Goal: Transaction & Acquisition: Purchase product/service

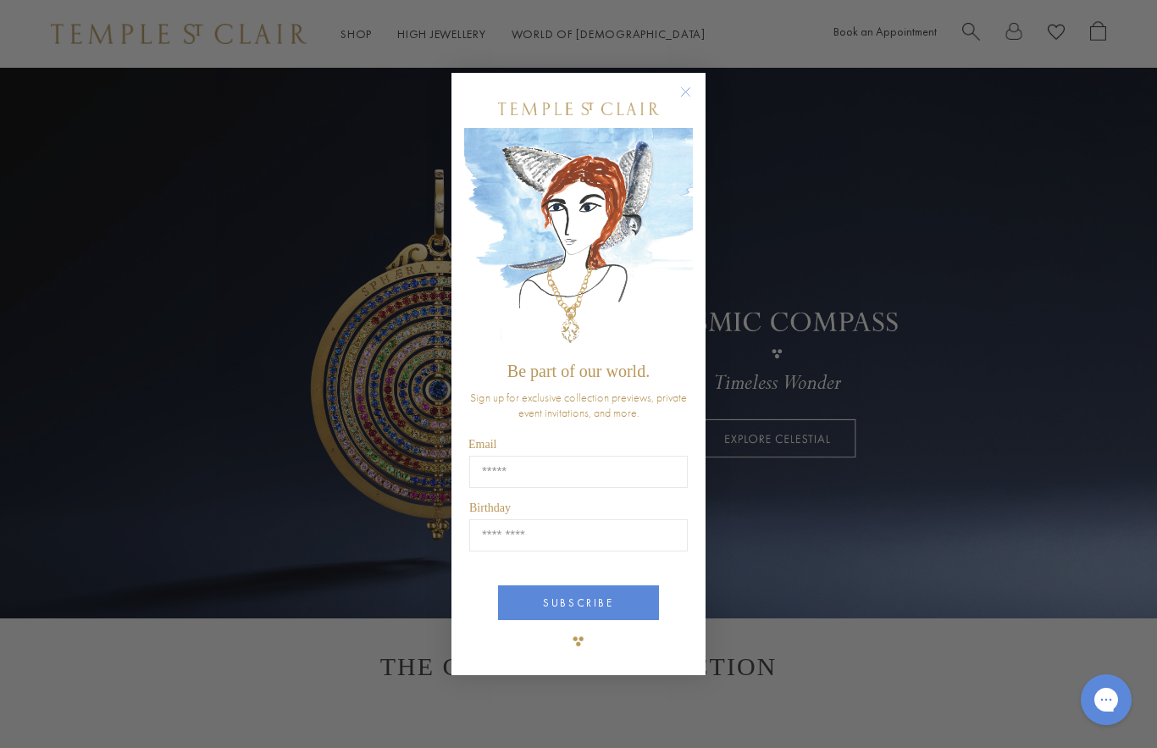
click at [683, 89] on circle "Close dialog" at bounding box center [686, 91] width 20 height 20
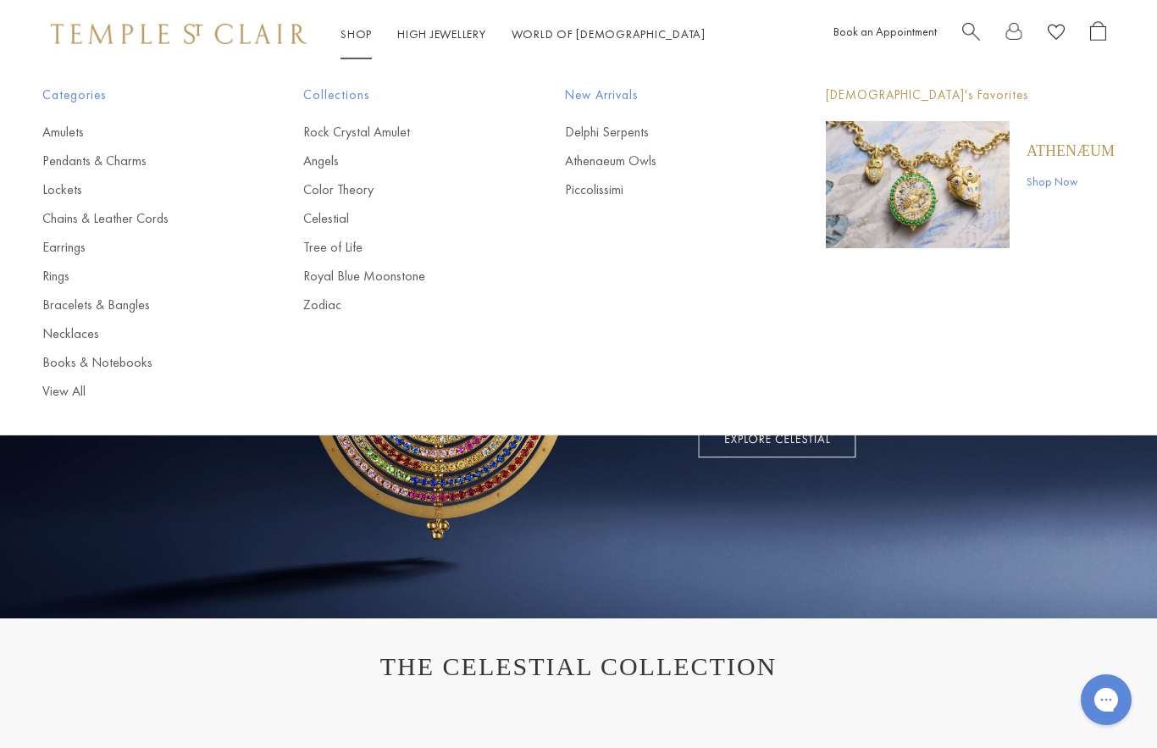
click at [60, 394] on link "View All" at bounding box center [138, 391] width 193 height 19
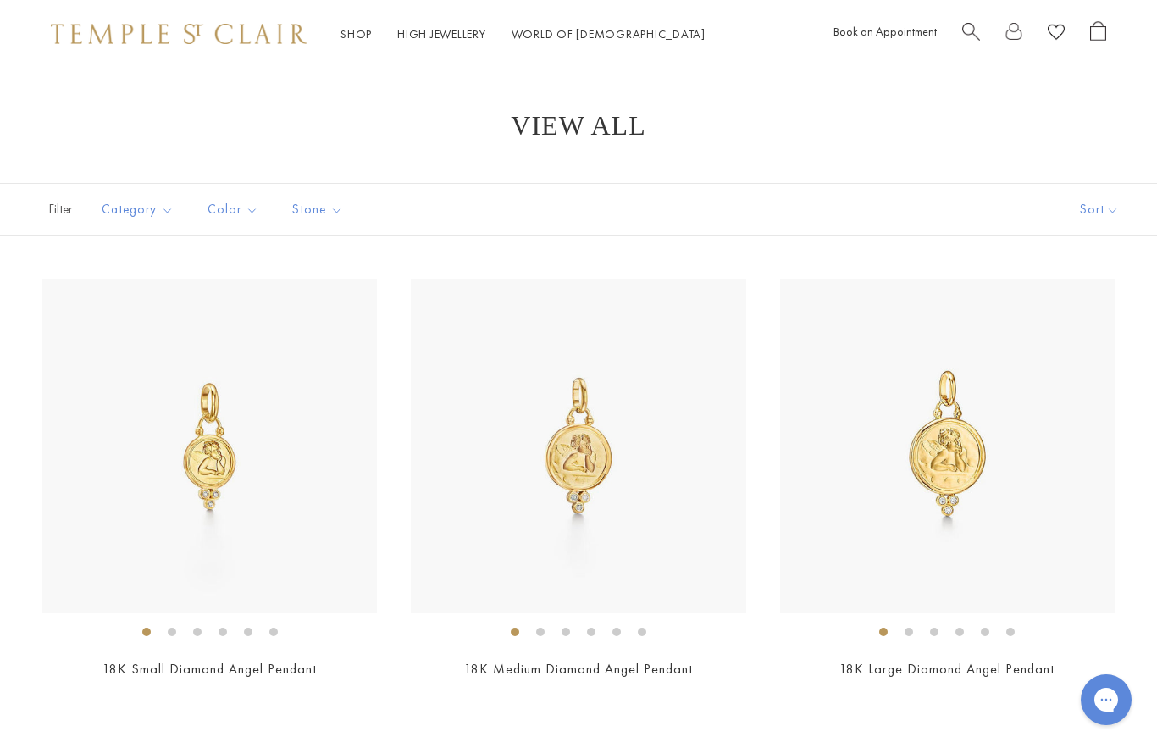
click at [1109, 211] on button "Sort" at bounding box center [1099, 210] width 115 height 52
click at [1082, 210] on button "Sort" at bounding box center [1099, 210] width 115 height 52
click at [1100, 335] on button "Price, low to high" at bounding box center [1076, 328] width 162 height 41
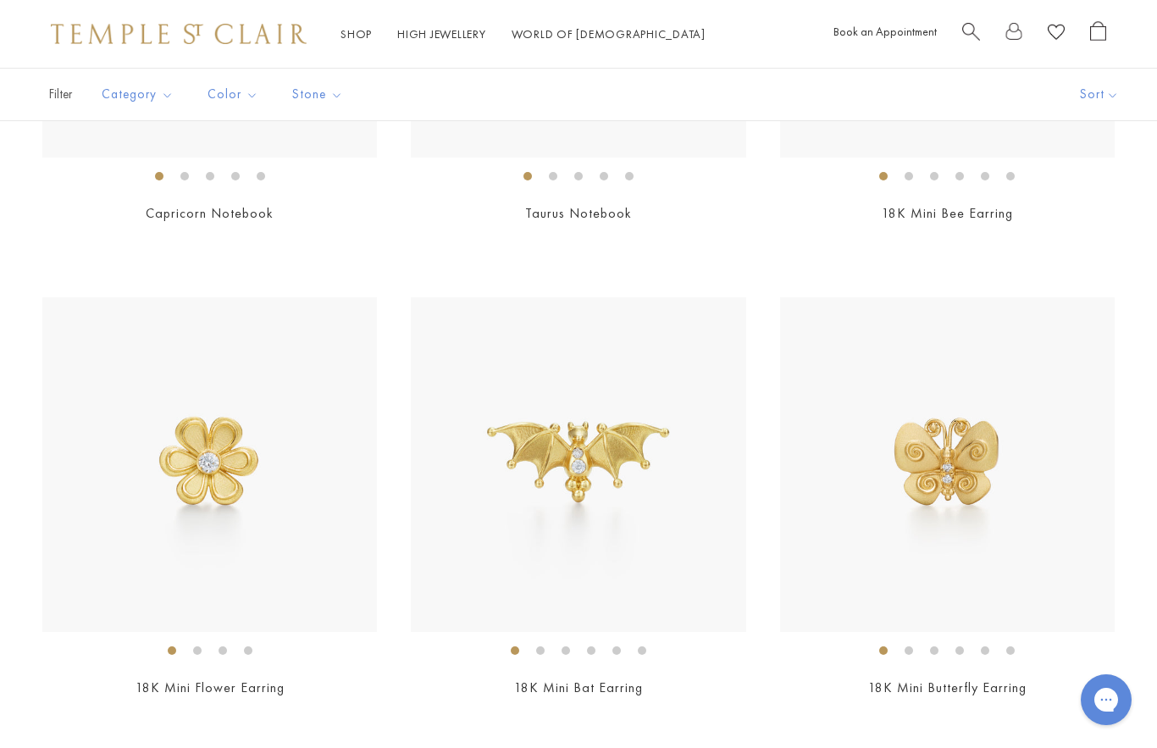
scroll to position [2361, 0]
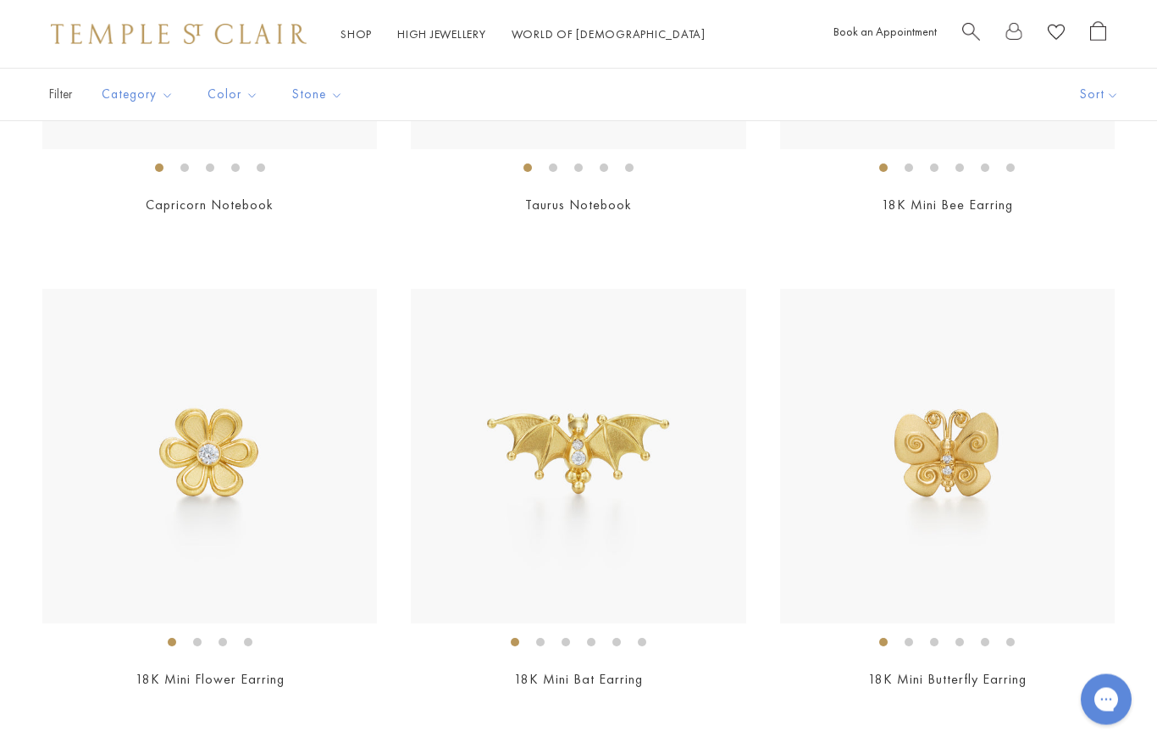
click at [526, 408] on img at bounding box center [578, 457] width 335 height 335
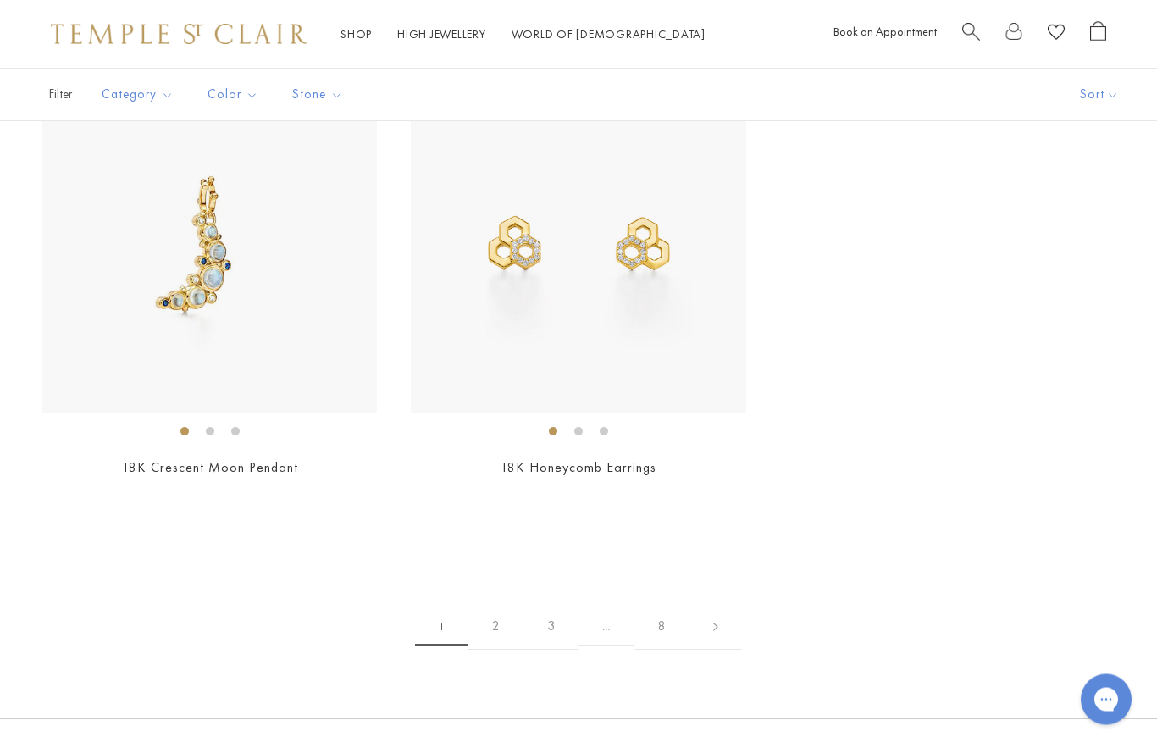
scroll to position [10166, 0]
click at [500, 615] on link "2" at bounding box center [495, 624] width 55 height 47
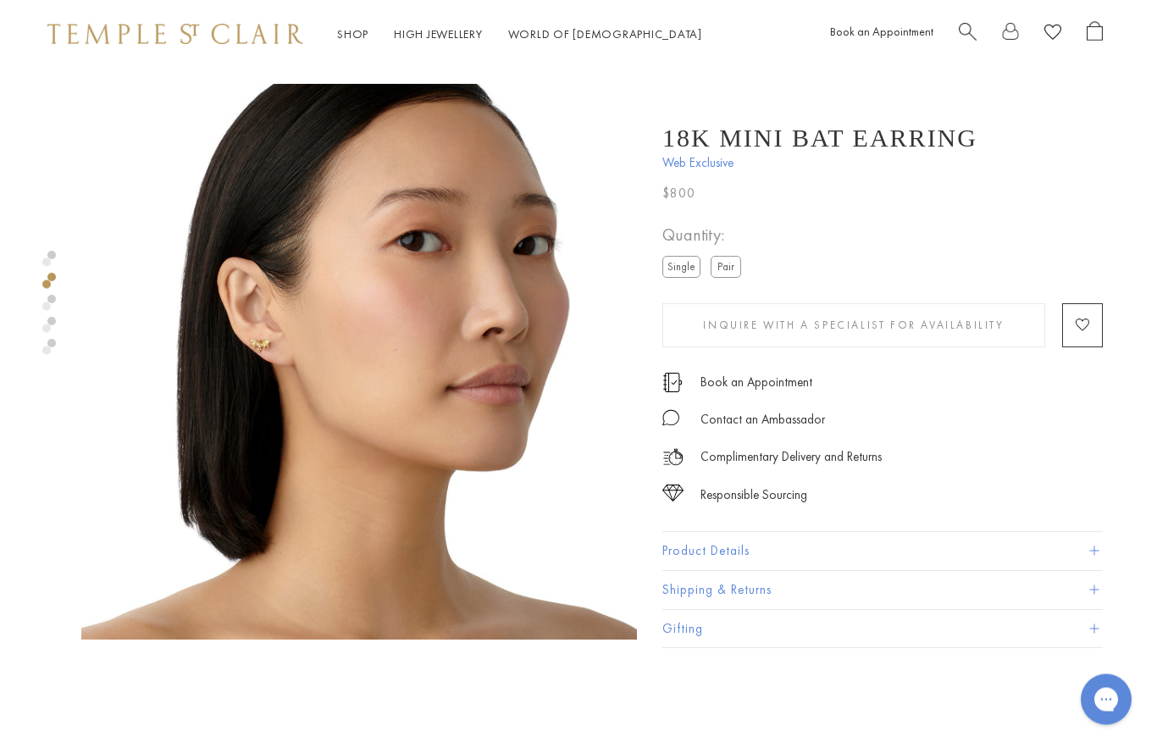
scroll to position [536, 3]
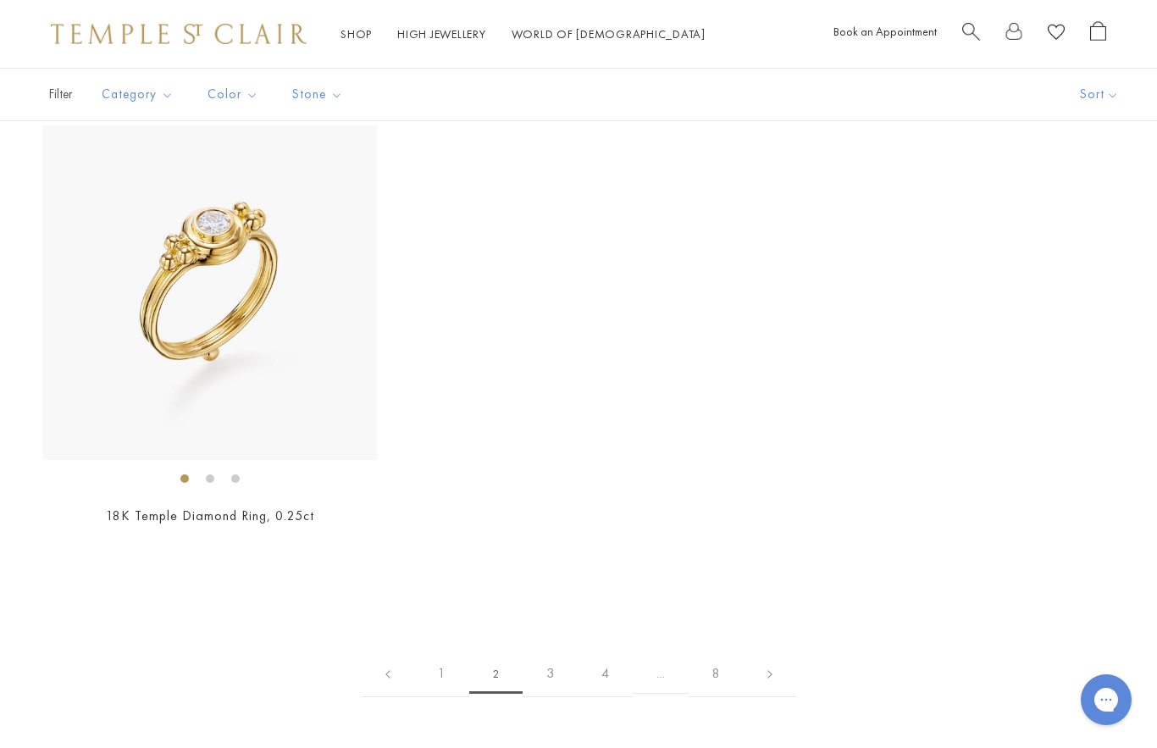
scroll to position [9188, 0]
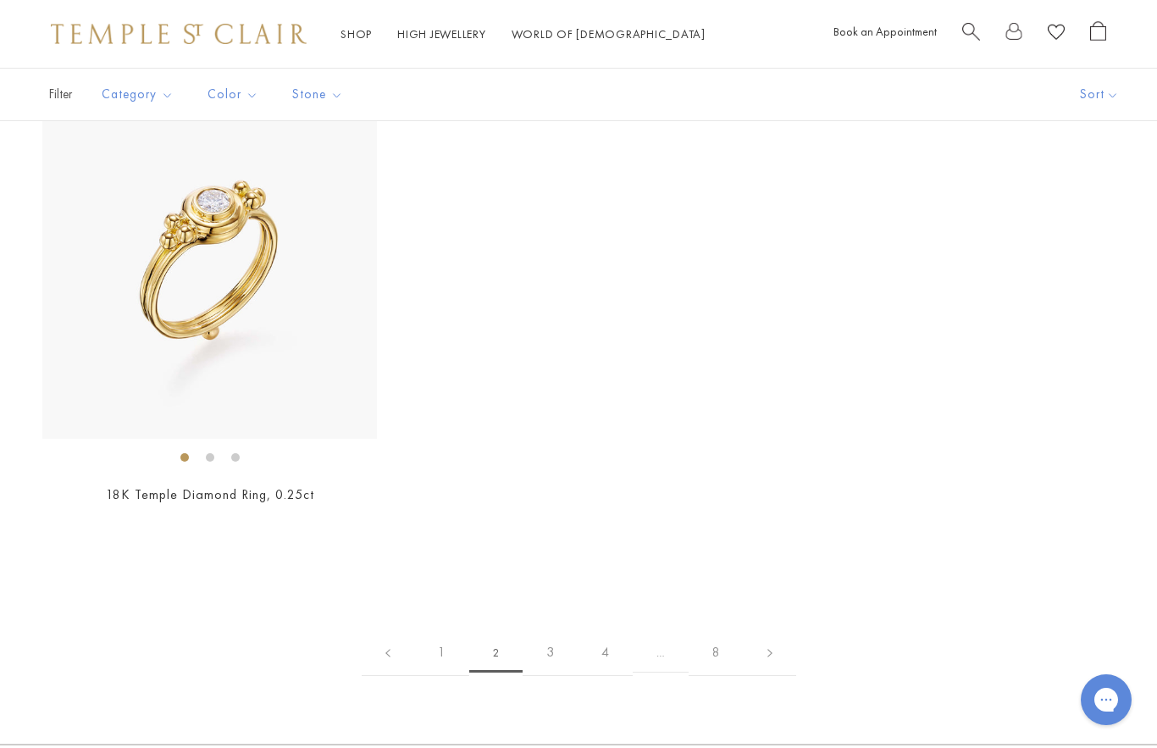
click at [574, 652] on link "3" at bounding box center [549, 652] width 55 height 47
click at [554, 629] on link "3" at bounding box center [549, 652] width 55 height 47
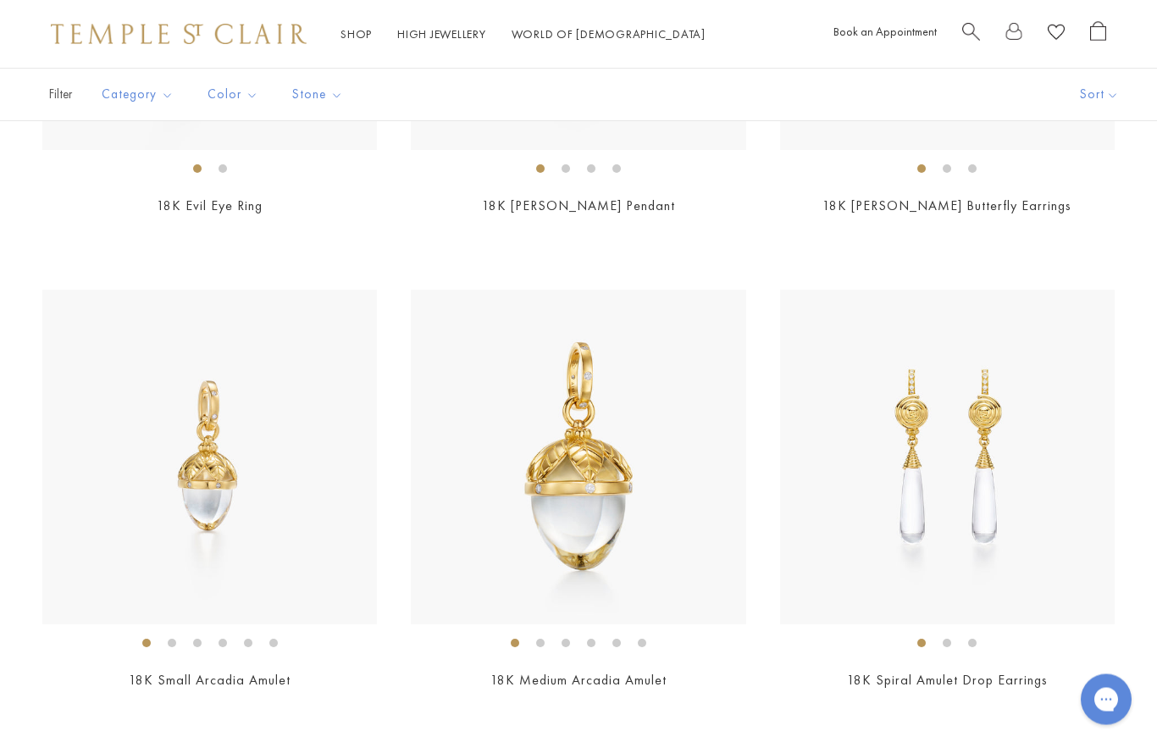
scroll to position [2362, 0]
click at [135, 456] on img at bounding box center [230, 456] width 335 height 335
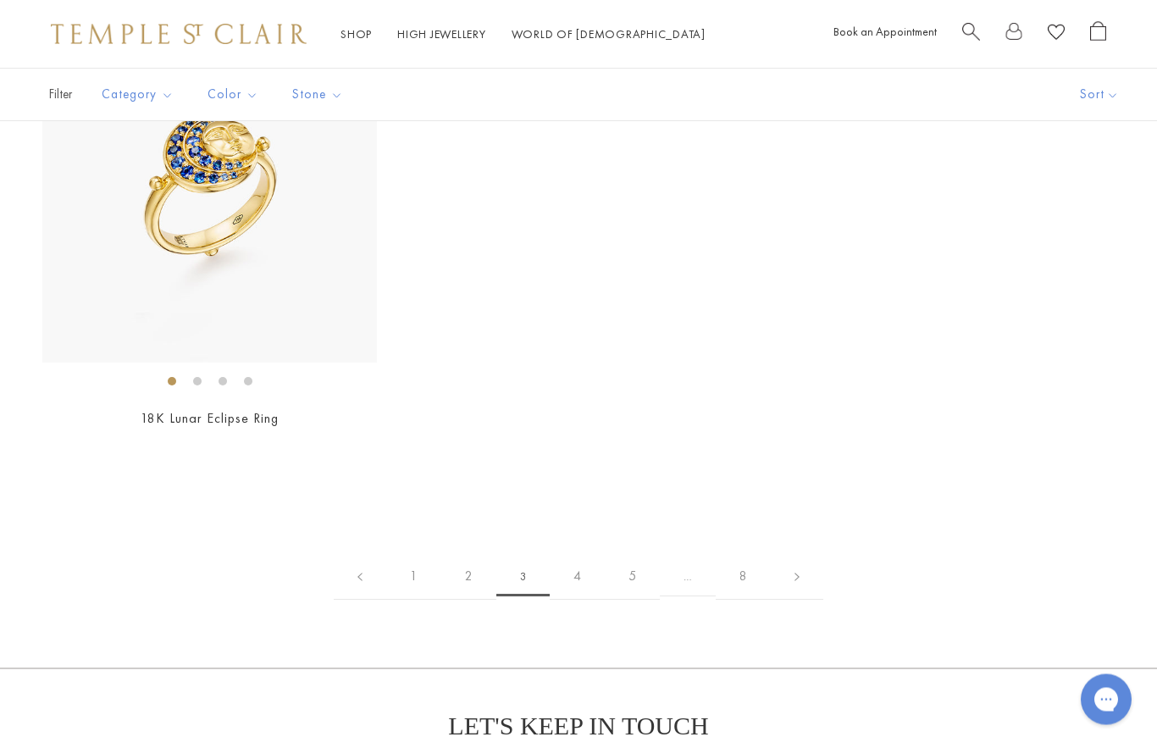
scroll to position [9268, 0]
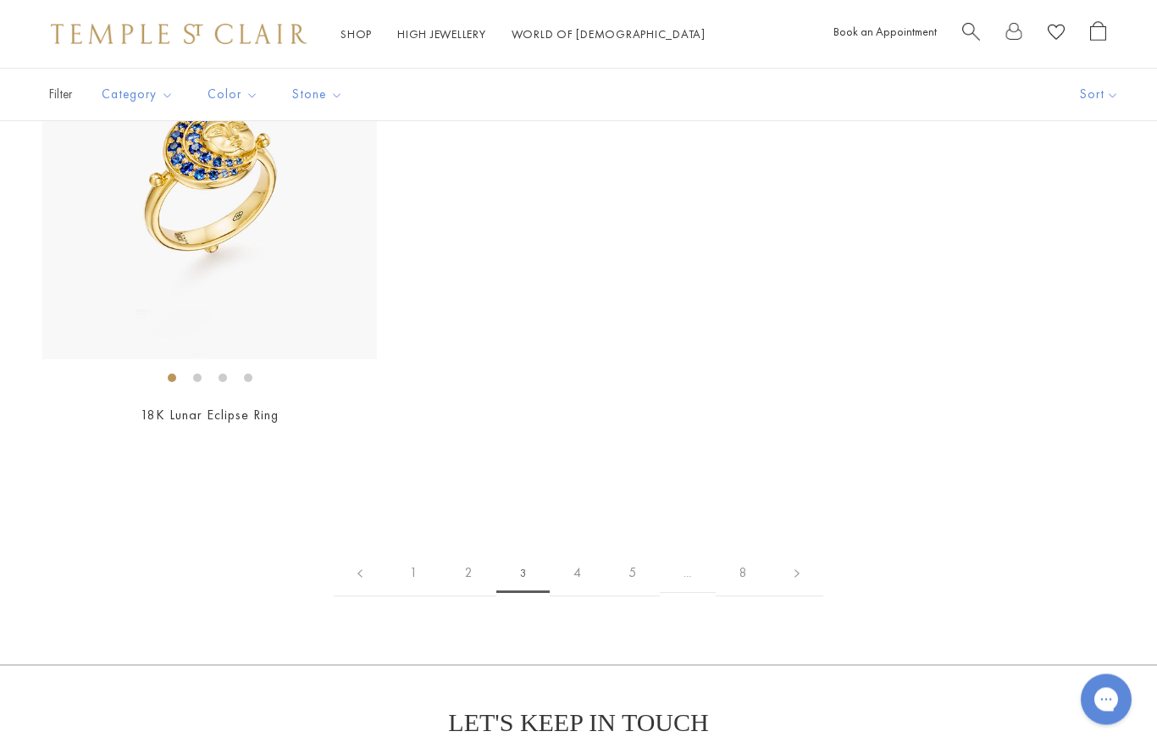
click at [589, 556] on link "4" at bounding box center [577, 573] width 55 height 47
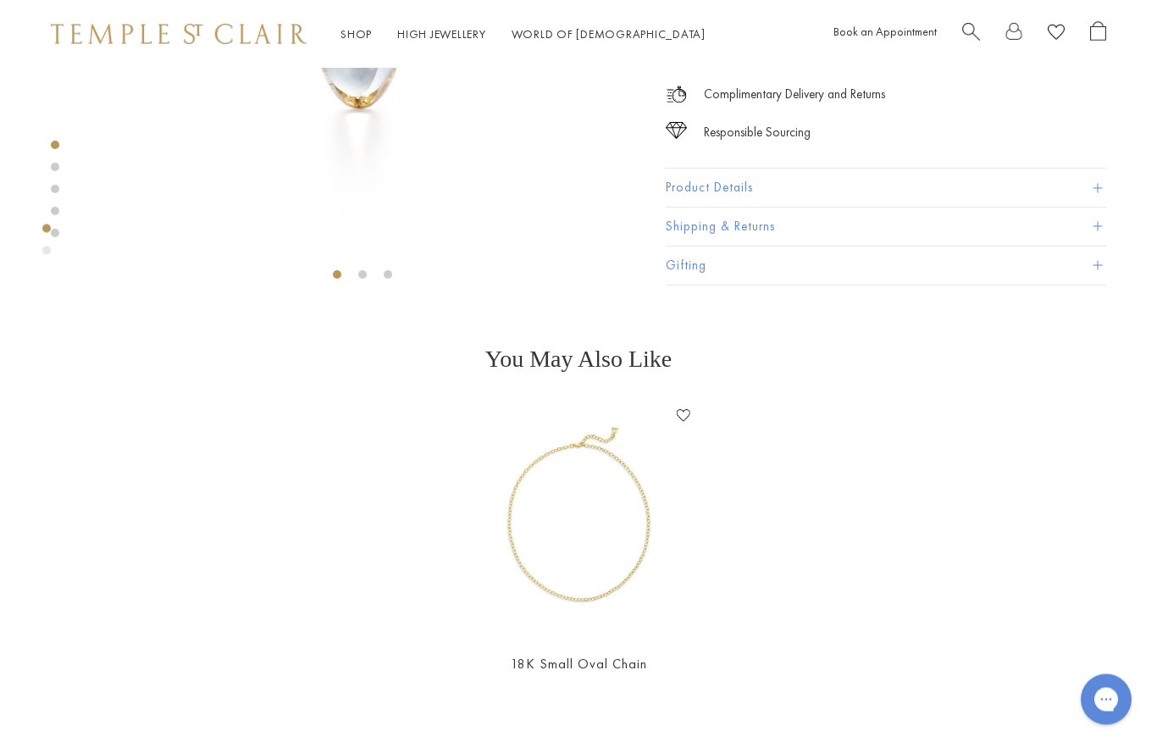
scroll to position [369, 0]
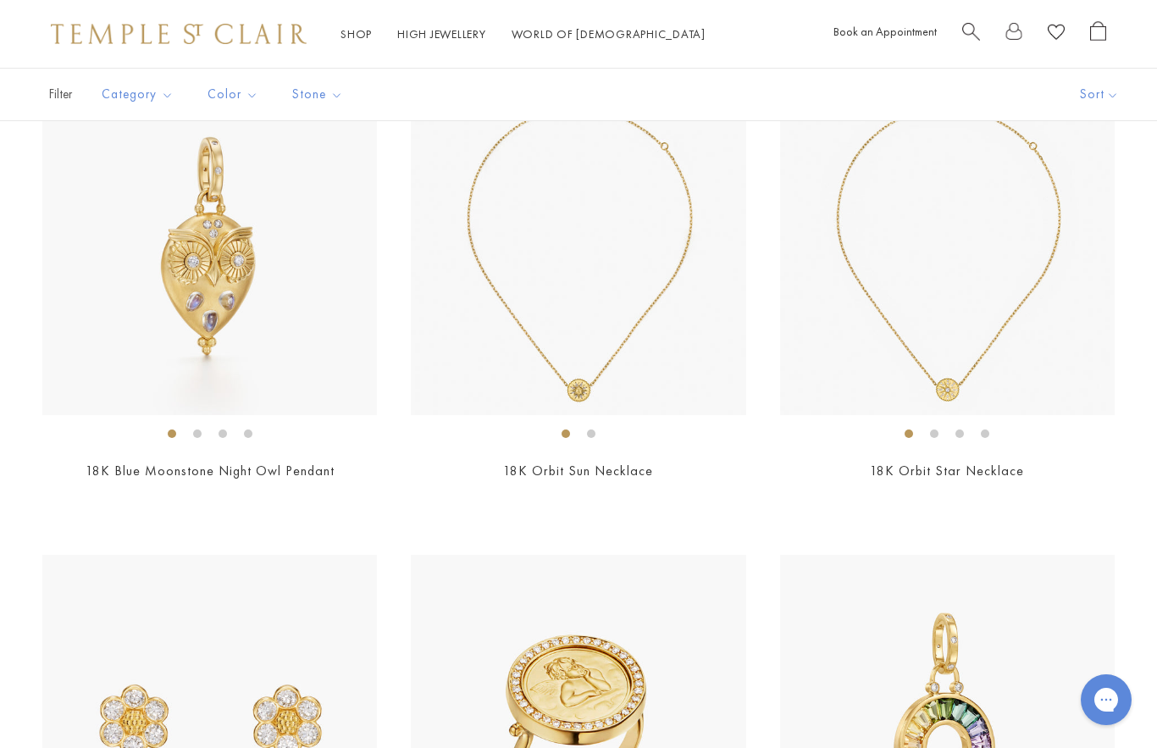
scroll to position [7319, 0]
